Goal: Information Seeking & Learning: Learn about a topic

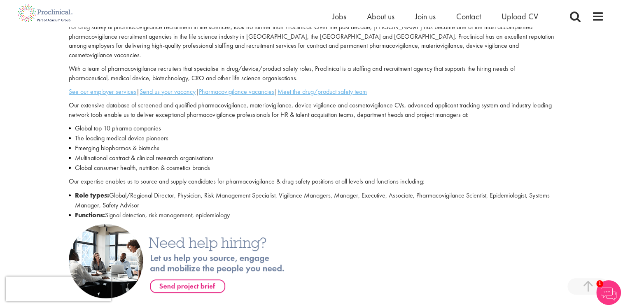
scroll to position [247, 0]
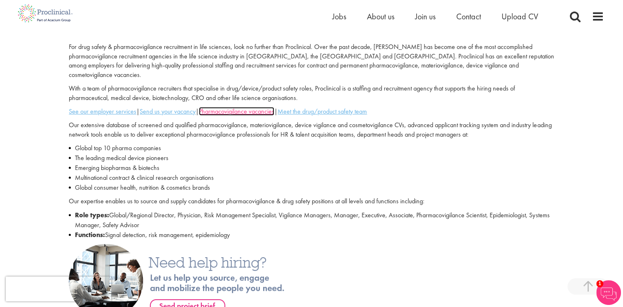
click at [252, 107] on u "Pharmacovigilance vacancies" at bounding box center [236, 111] width 75 height 9
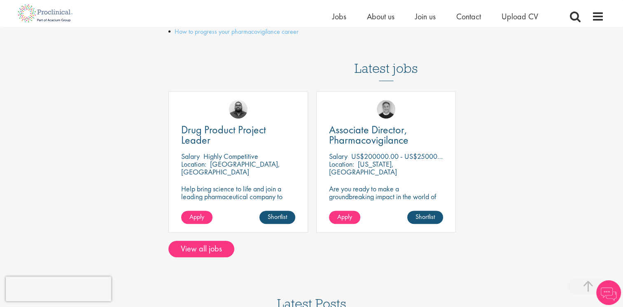
scroll to position [330, 0]
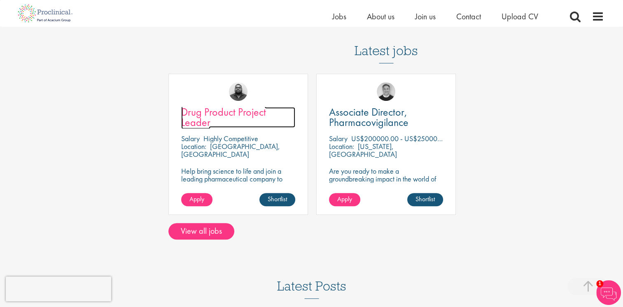
click at [218, 114] on span "Drug Product Project Leader" at bounding box center [223, 117] width 85 height 24
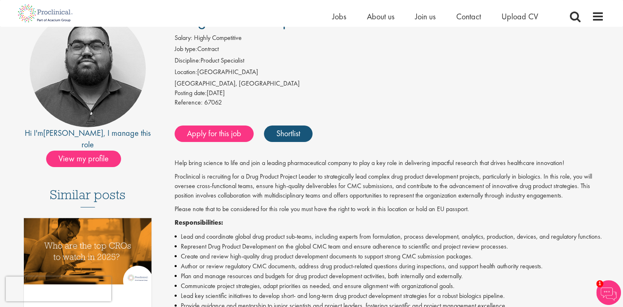
scroll to position [82, 0]
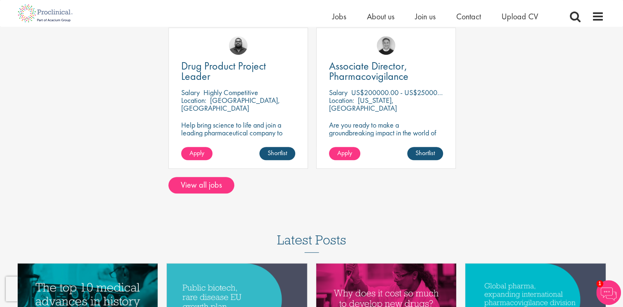
scroll to position [288, 0]
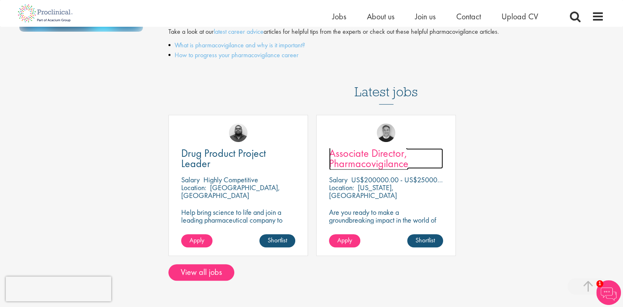
click at [374, 156] on span "Associate Director, Pharmacovigilance" at bounding box center [369, 158] width 80 height 24
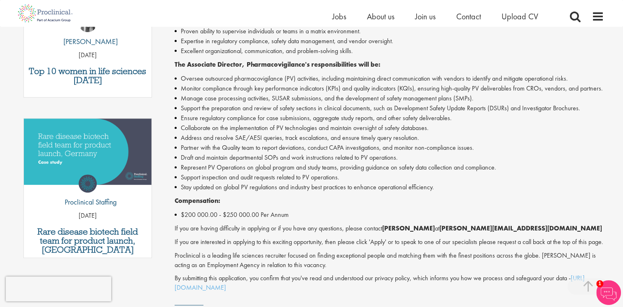
scroll to position [124, 0]
